Goal: Use online tool/utility

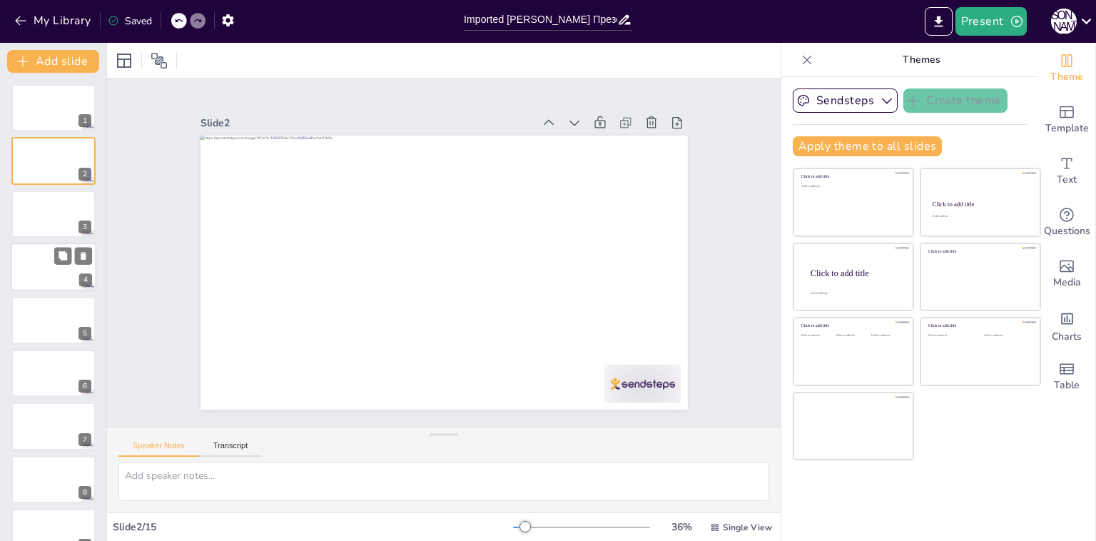
click at [71, 275] on div at bounding box center [54, 267] width 86 height 49
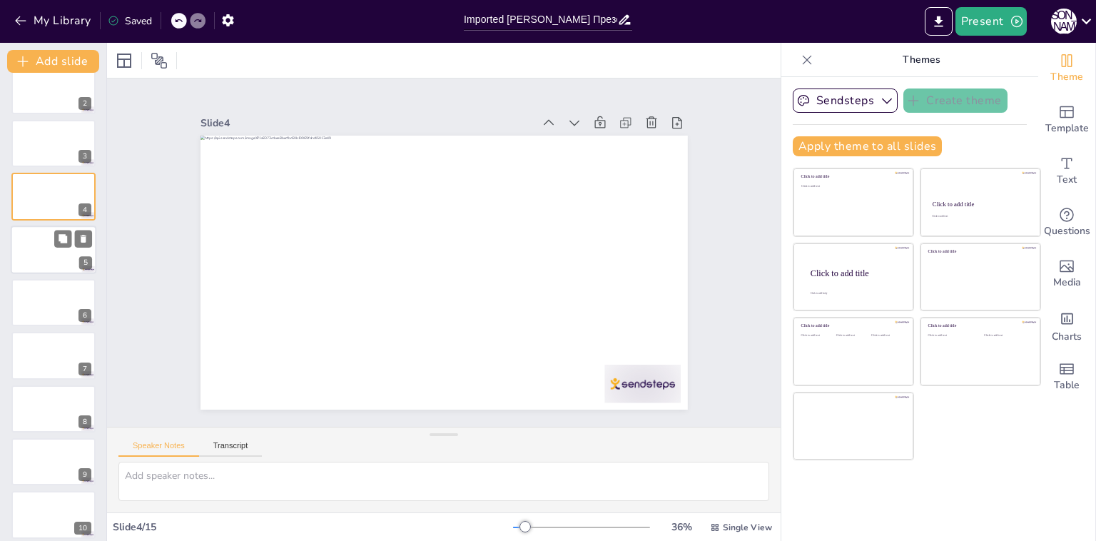
click at [83, 249] on div at bounding box center [54, 249] width 86 height 49
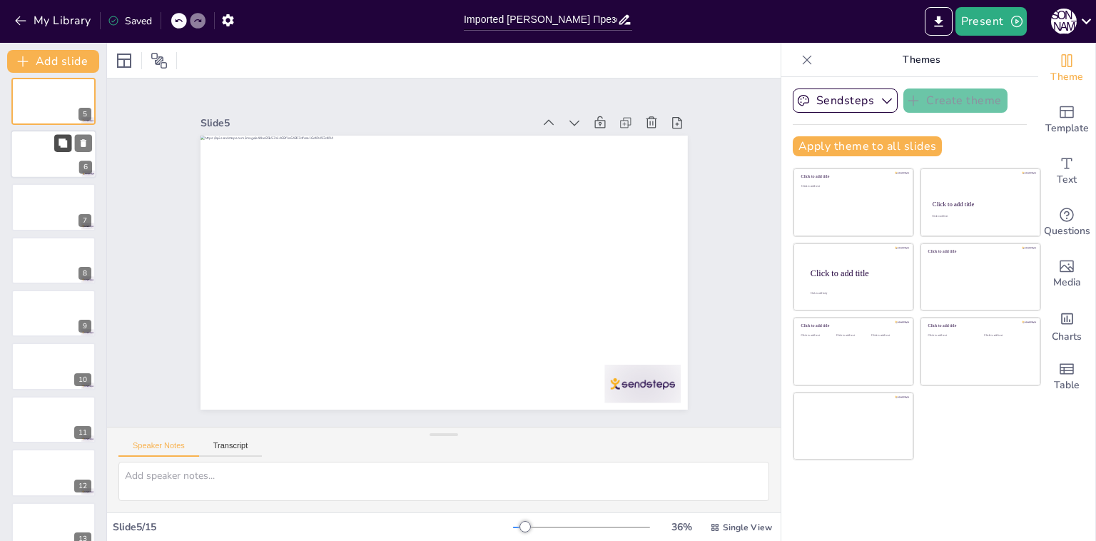
click at [55, 347] on button at bounding box center [62, 355] width 17 height 17
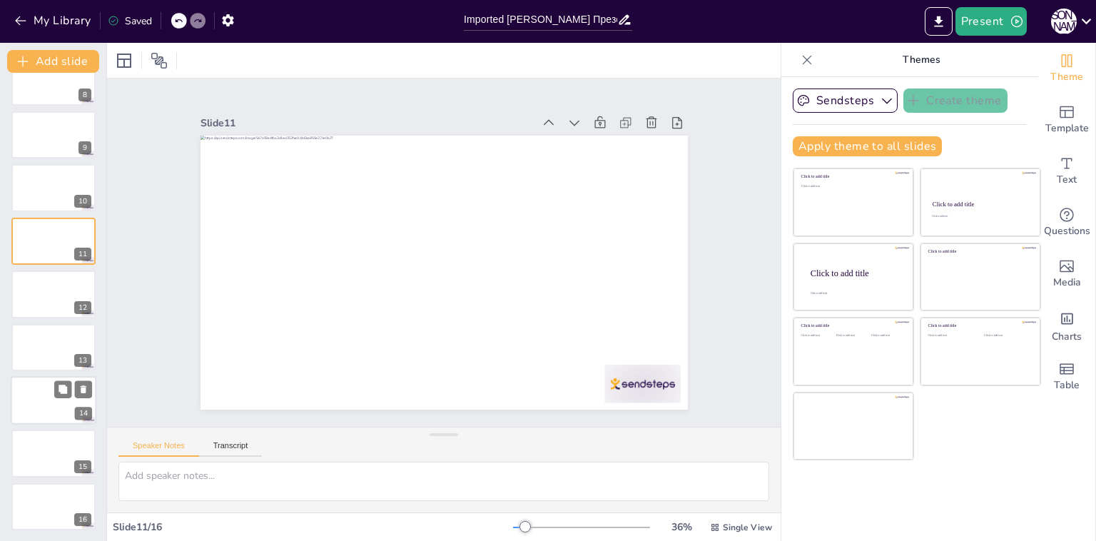
click at [51, 386] on div at bounding box center [54, 400] width 86 height 49
click at [49, 521] on div at bounding box center [54, 506] width 86 height 49
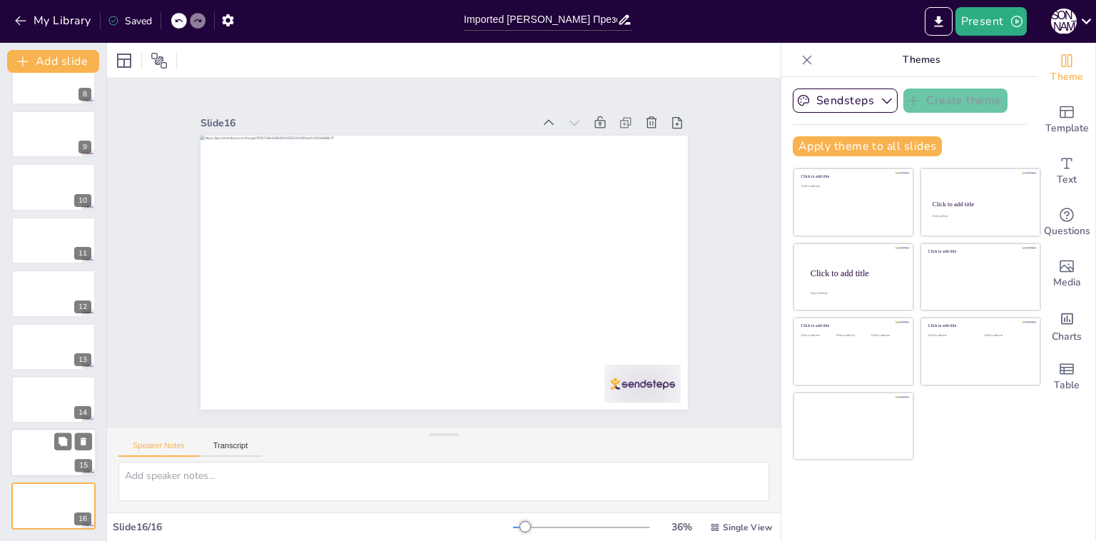
click at [40, 451] on div at bounding box center [54, 453] width 86 height 49
click at [29, 405] on div at bounding box center [54, 399] width 86 height 49
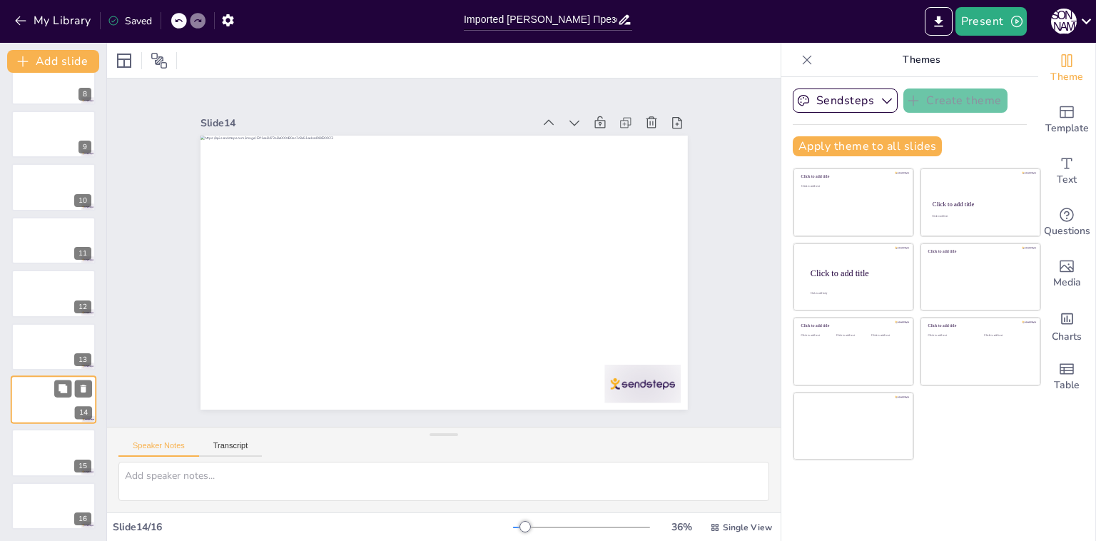
scroll to position [0, 0]
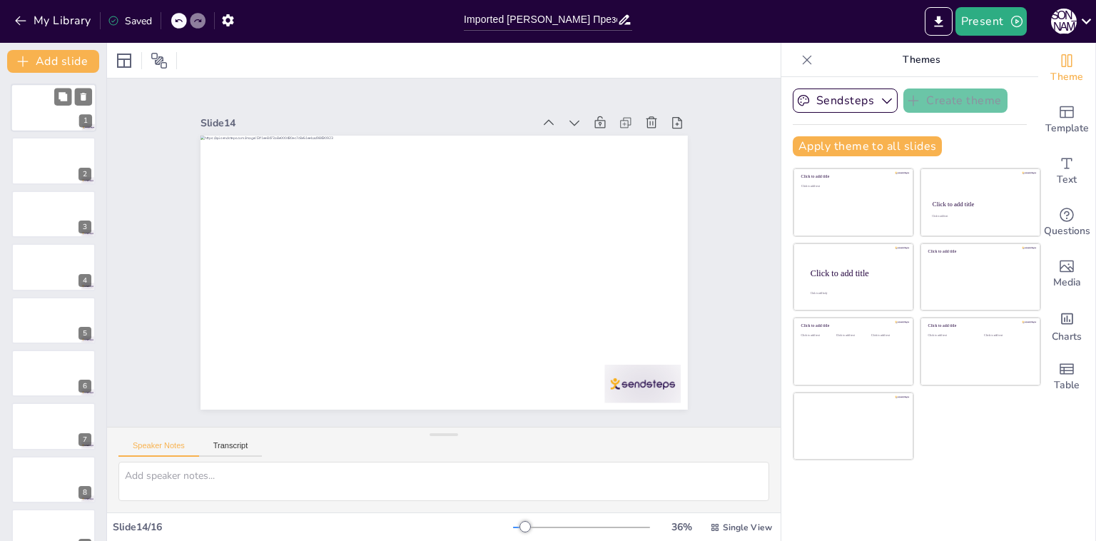
click at [43, 130] on div at bounding box center [54, 107] width 86 height 49
click at [43, 159] on div at bounding box center [54, 161] width 86 height 49
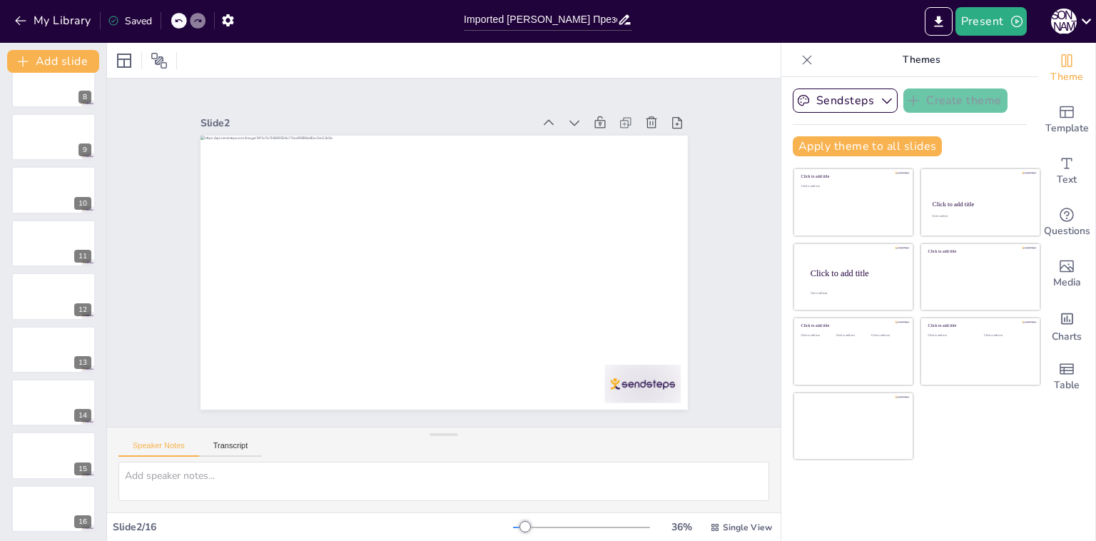
scroll to position [397, 0]
click at [31, 494] on div at bounding box center [54, 506] width 86 height 49
click at [36, 459] on div at bounding box center [54, 453] width 86 height 49
click at [51, 385] on div at bounding box center [54, 399] width 86 height 49
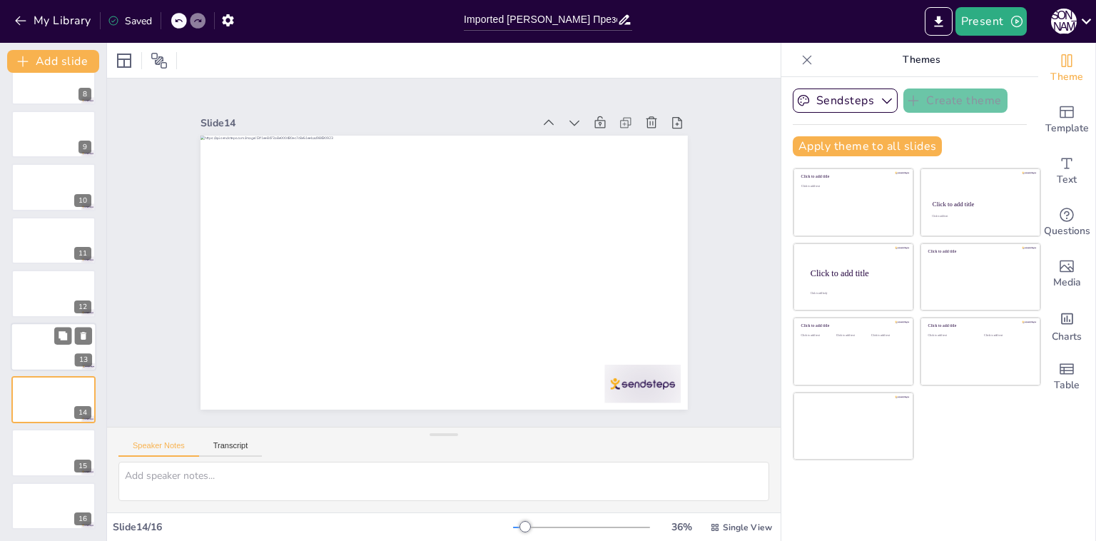
click at [45, 345] on div at bounding box center [54, 346] width 86 height 49
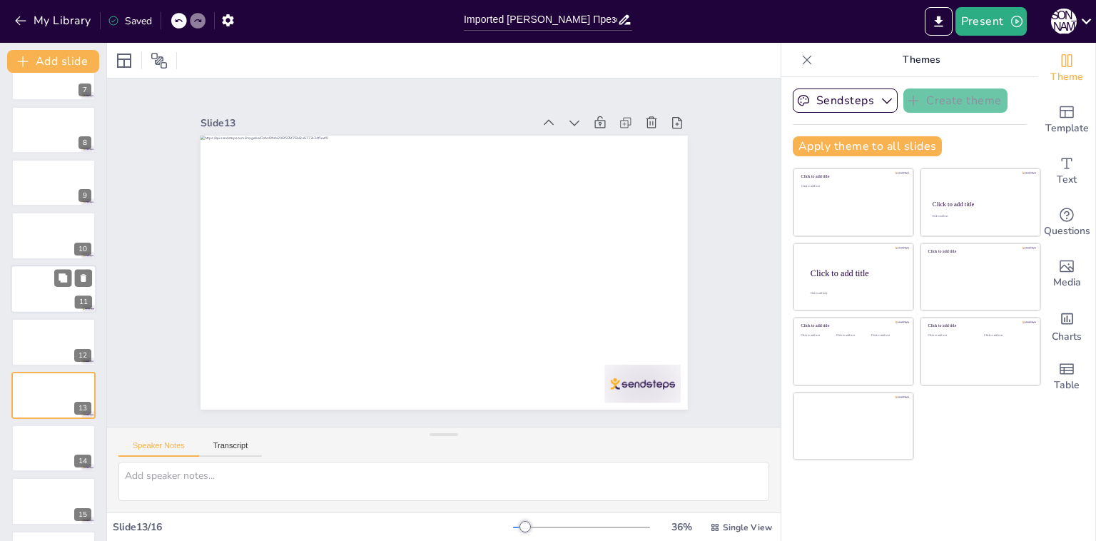
click at [41, 277] on div at bounding box center [54, 289] width 86 height 49
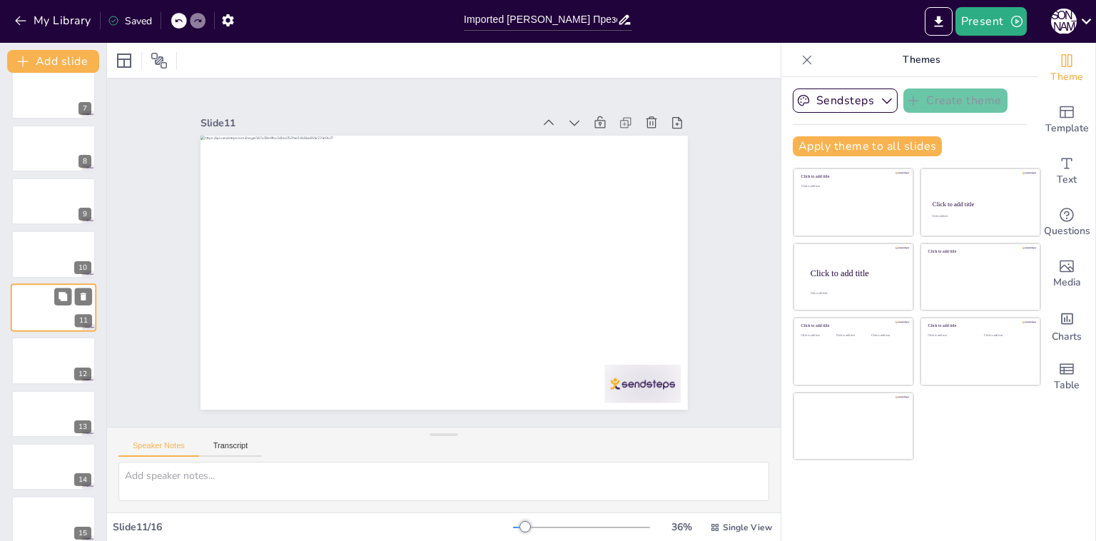
scroll to position [305, 0]
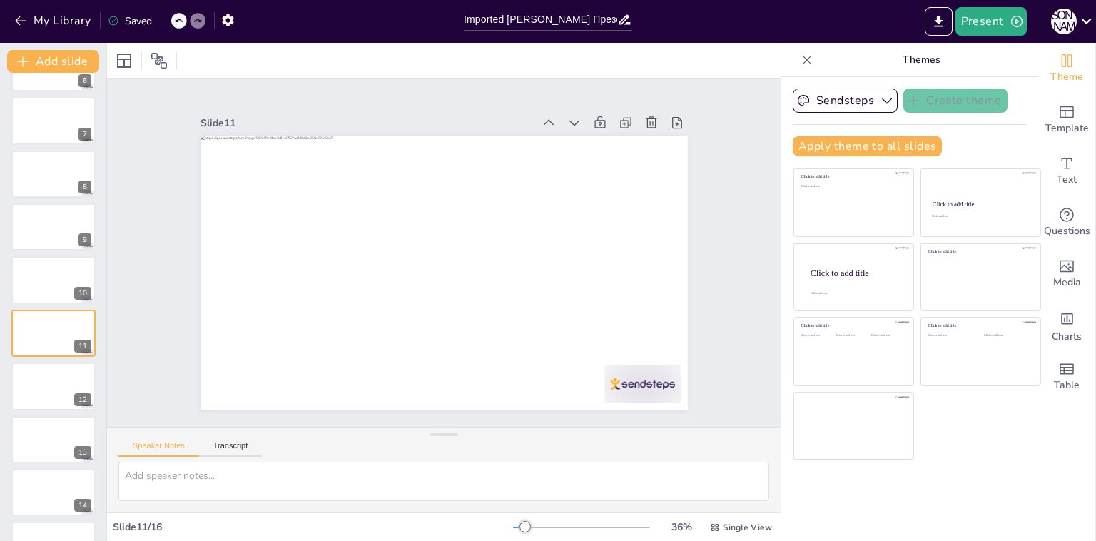
click at [43, 254] on div "1 2 3 4 5 6 7 8 9 10 11 12 13 14 15 16" at bounding box center [53, 200] width 106 height 843
click at [43, 223] on div at bounding box center [54, 227] width 86 height 49
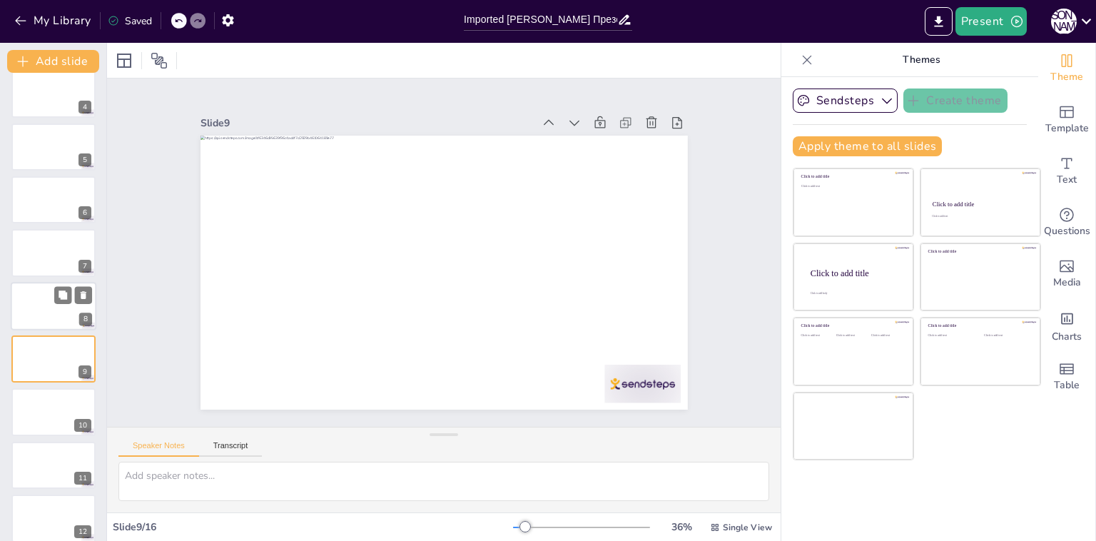
click at [46, 243] on div at bounding box center [53, 252] width 84 height 47
click at [47, 214] on div at bounding box center [54, 201] width 86 height 49
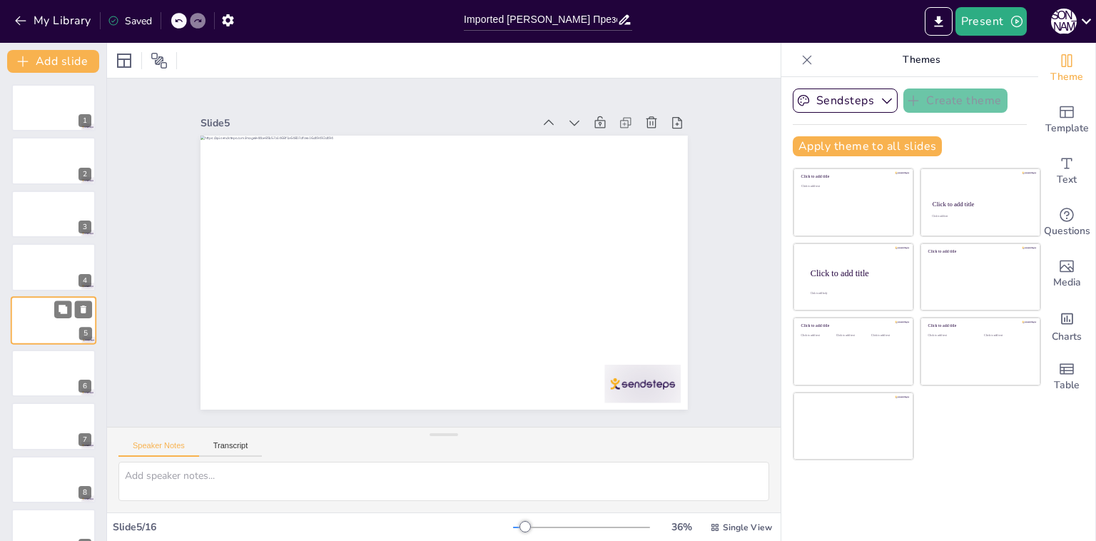
click at [47, 214] on div at bounding box center [53, 213] width 84 height 47
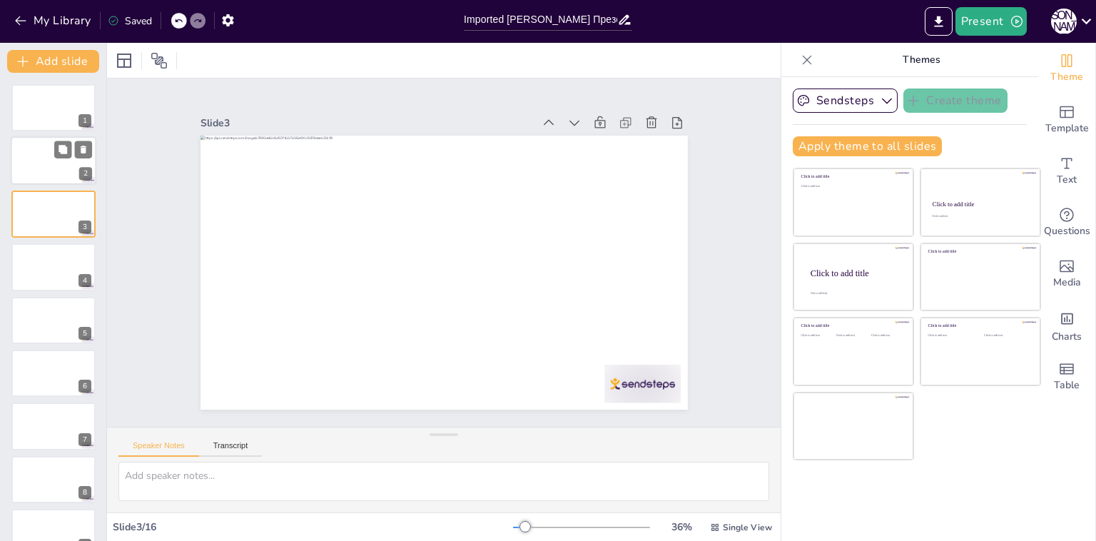
click at [42, 178] on div at bounding box center [54, 161] width 86 height 49
click at [49, 106] on div at bounding box center [54, 107] width 86 height 49
click at [37, 151] on div at bounding box center [54, 161] width 86 height 49
click at [46, 201] on div at bounding box center [54, 214] width 86 height 49
click at [51, 260] on div at bounding box center [54, 267] width 86 height 49
